Goal: Task Accomplishment & Management: Use online tool/utility

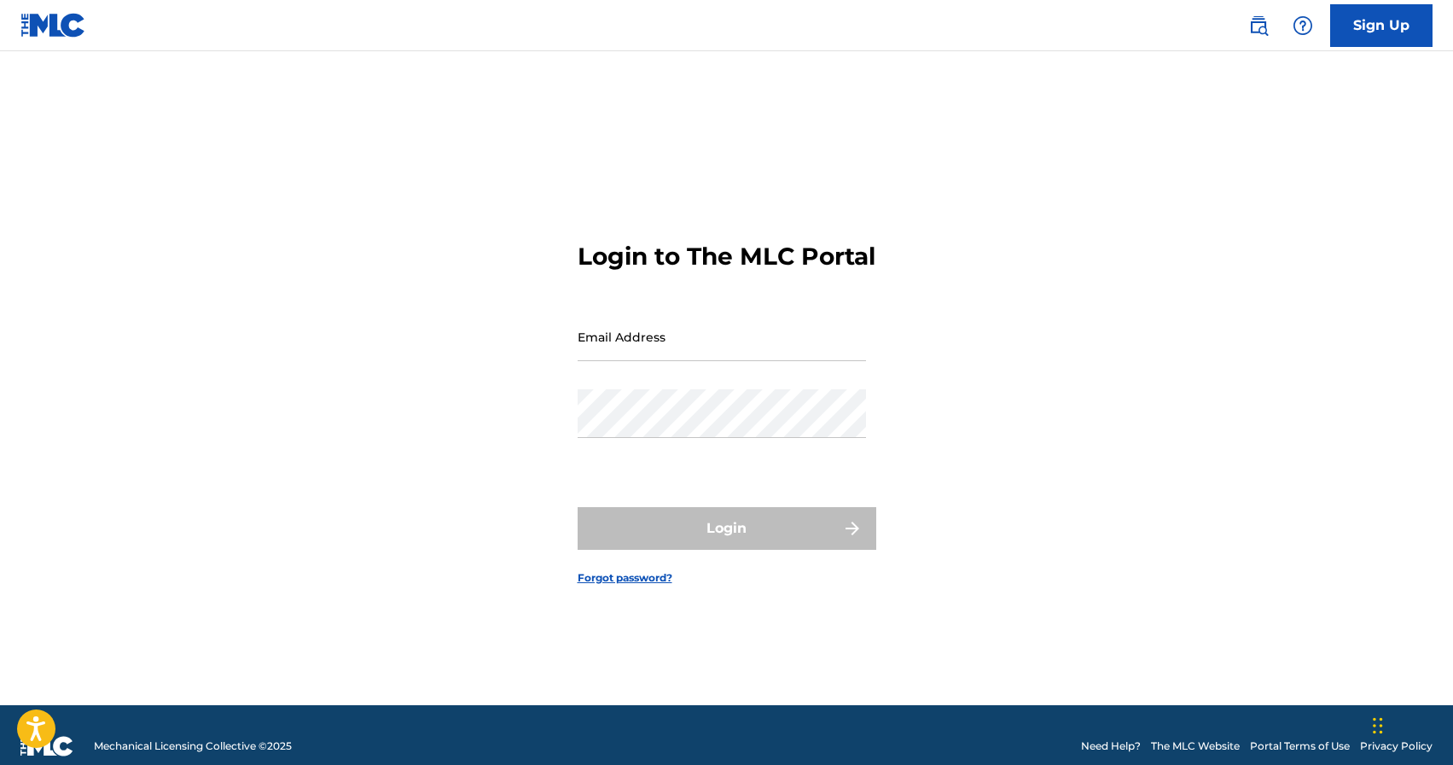
click at [641, 356] on input "Email Address" at bounding box center [722, 336] width 288 height 49
type input "[EMAIL_ADDRESS][DOMAIN_NAME]"
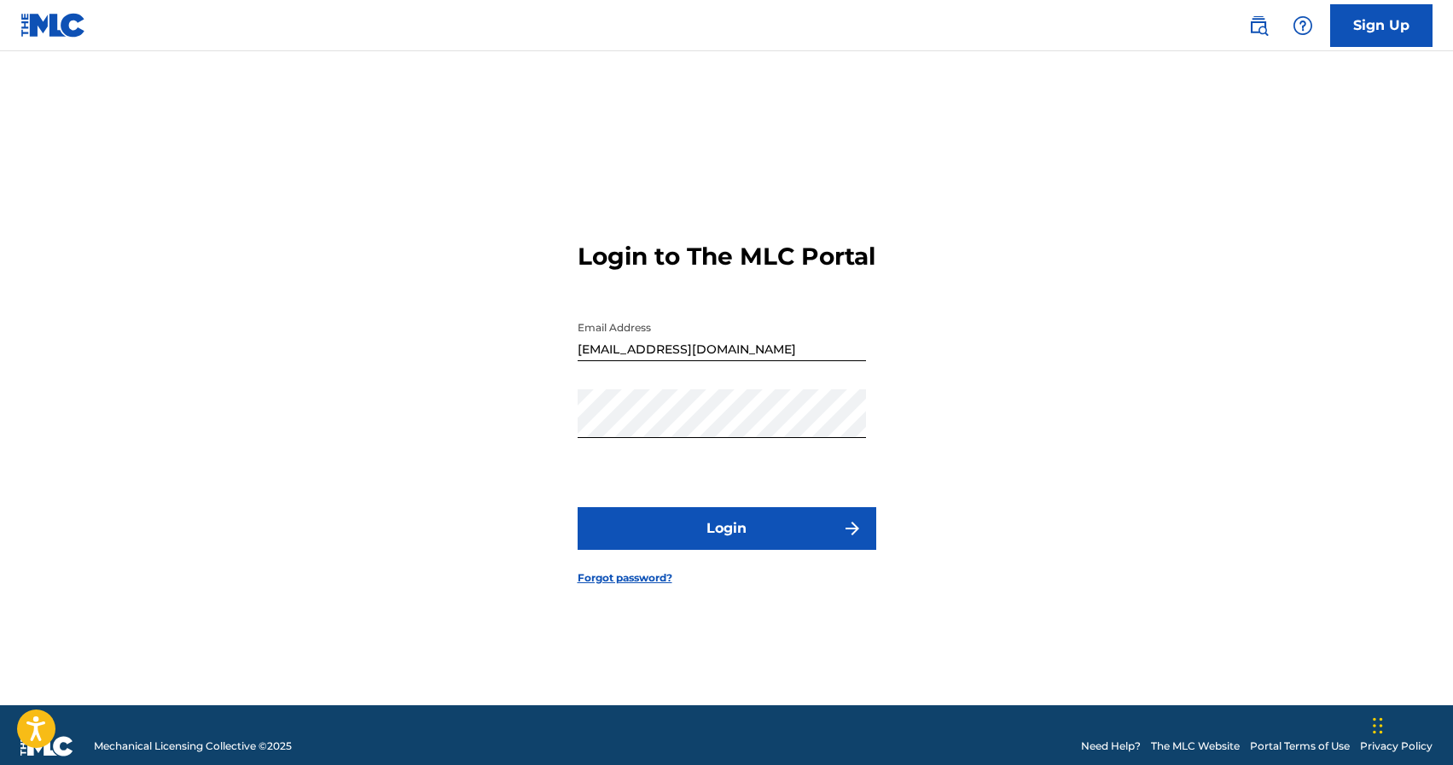
click at [725, 550] on button "Login" at bounding box center [727, 528] width 299 height 43
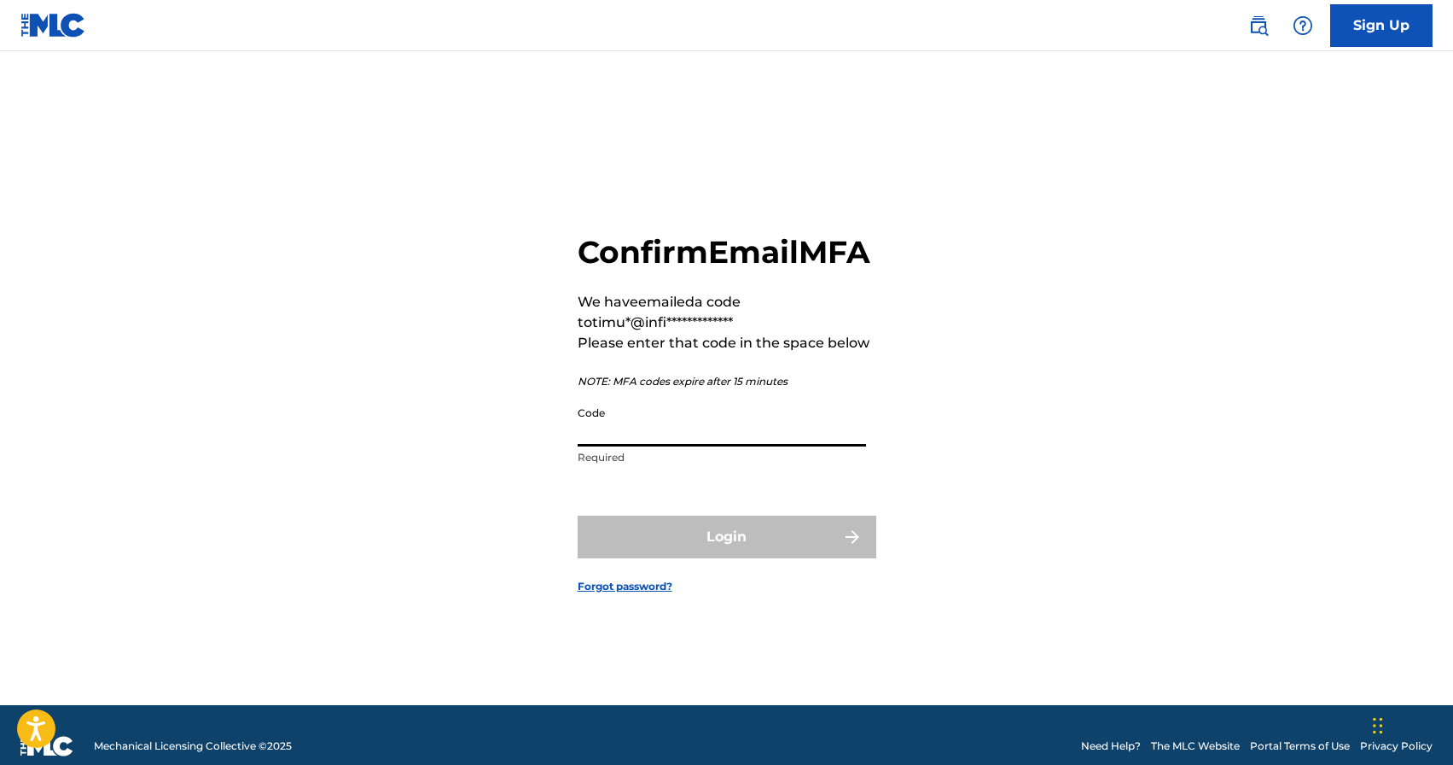
click at [685, 443] on input "Code" at bounding box center [722, 422] width 288 height 49
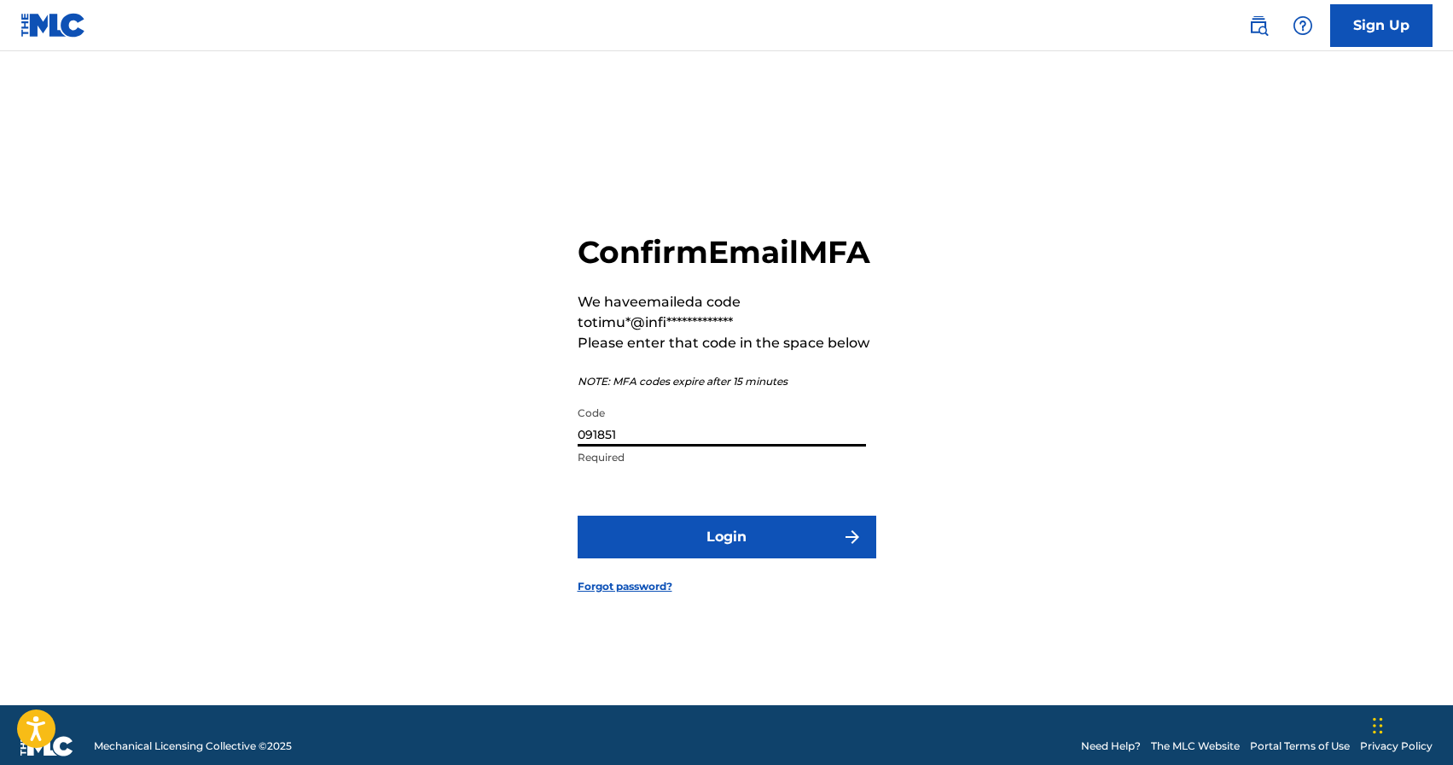
type input "091851"
click at [751, 558] on button "Login" at bounding box center [727, 536] width 299 height 43
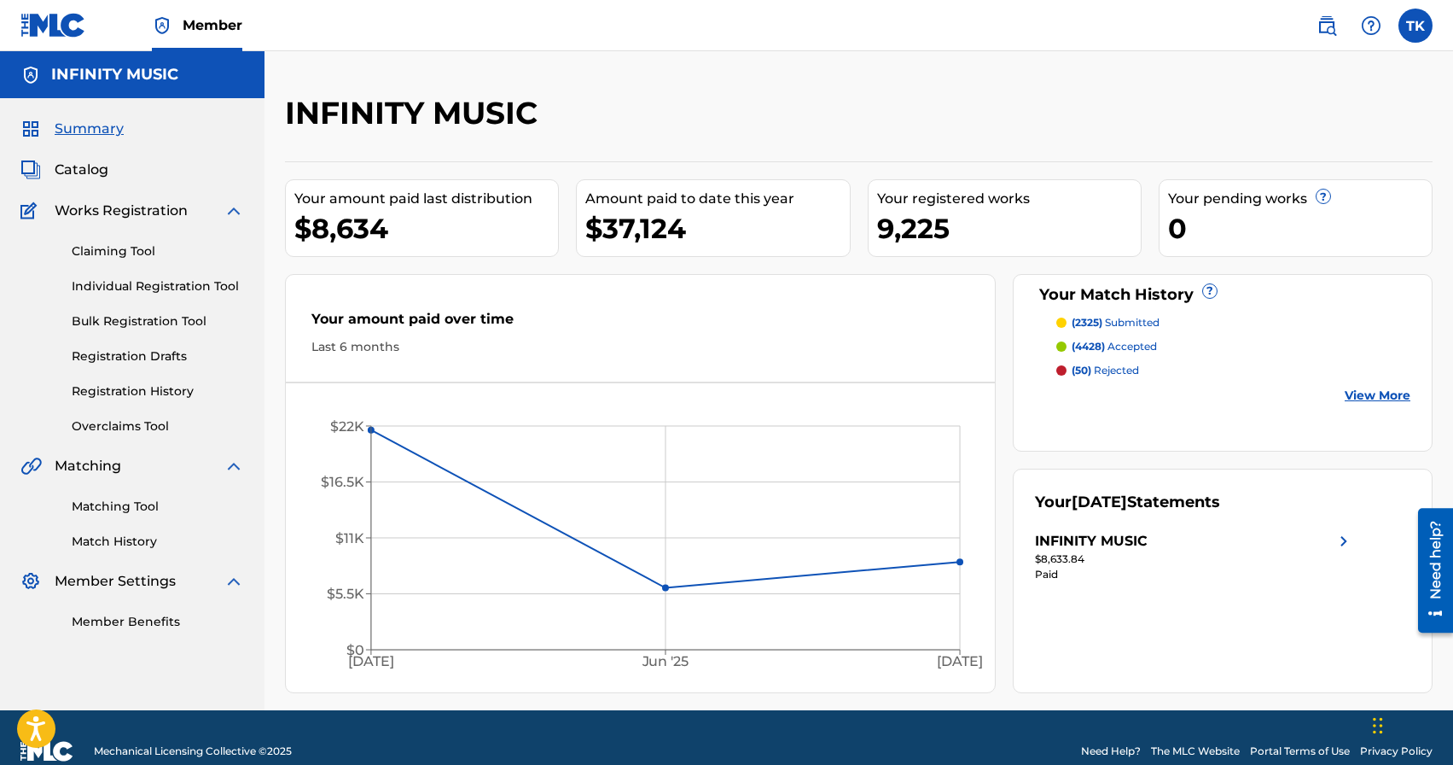
click at [109, 503] on link "Matching Tool" at bounding box center [158, 506] width 172 height 18
